Goal: Book appointment/travel/reservation

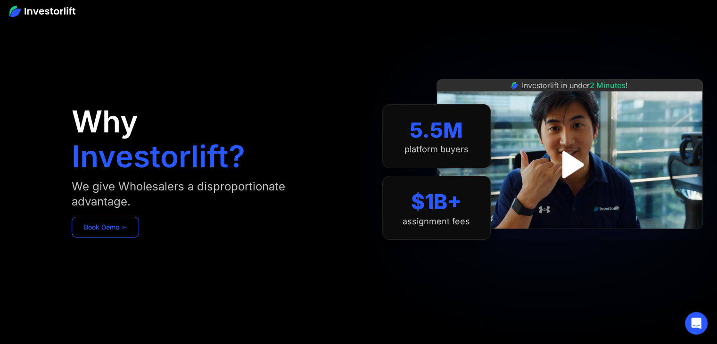
click at [103, 230] on link "Book Demo ➢" at bounding box center [105, 227] width 67 height 21
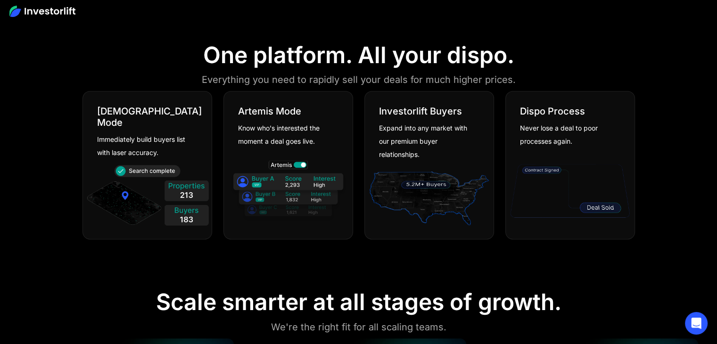
scroll to position [534, 0]
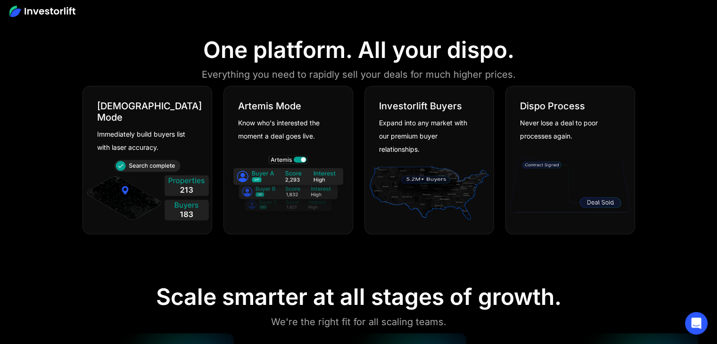
drag, startPoint x: 724, startPoint y: 31, endPoint x: 724, endPoint y: 70, distance: 39.1
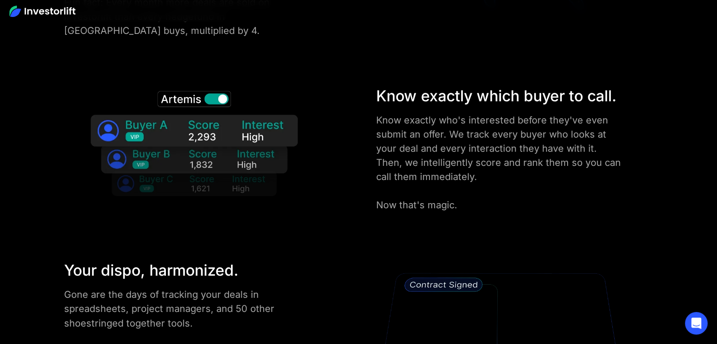
scroll to position [757, 0]
